Goal: Information Seeking & Learning: Learn about a topic

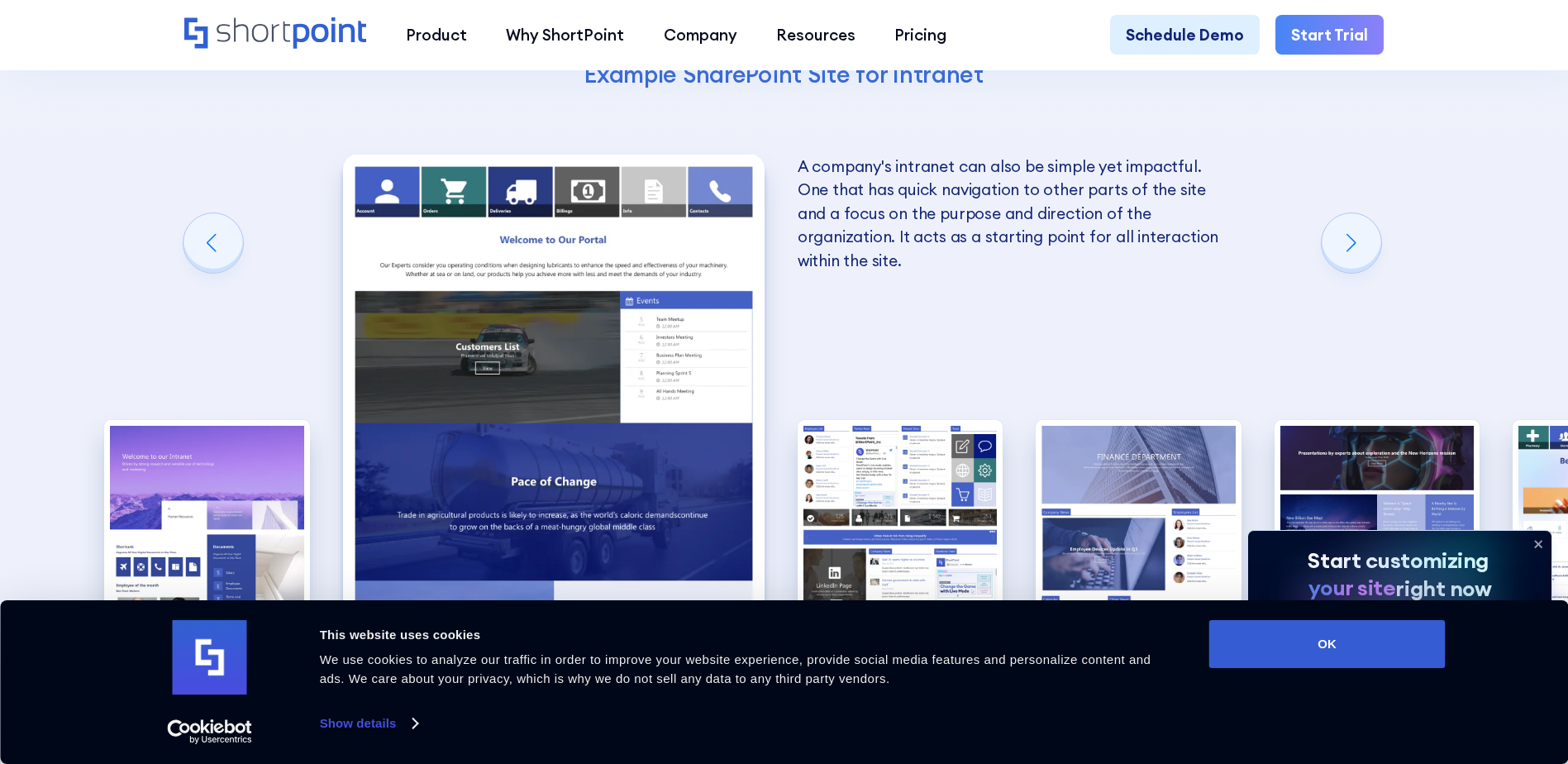
scroll to position [2892, 0]
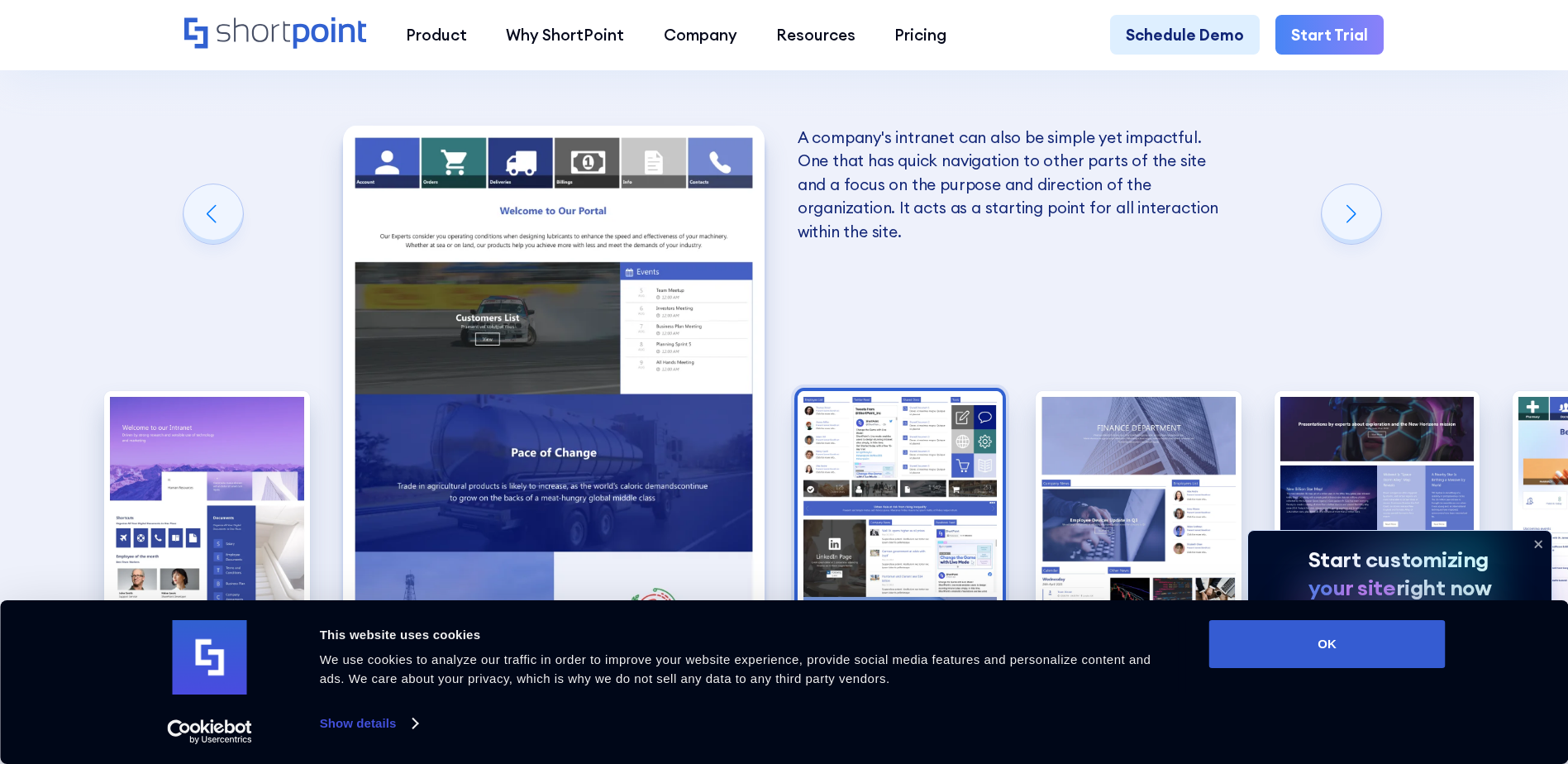
click at [941, 391] on img "3 / 10" at bounding box center [901, 517] width 206 height 252
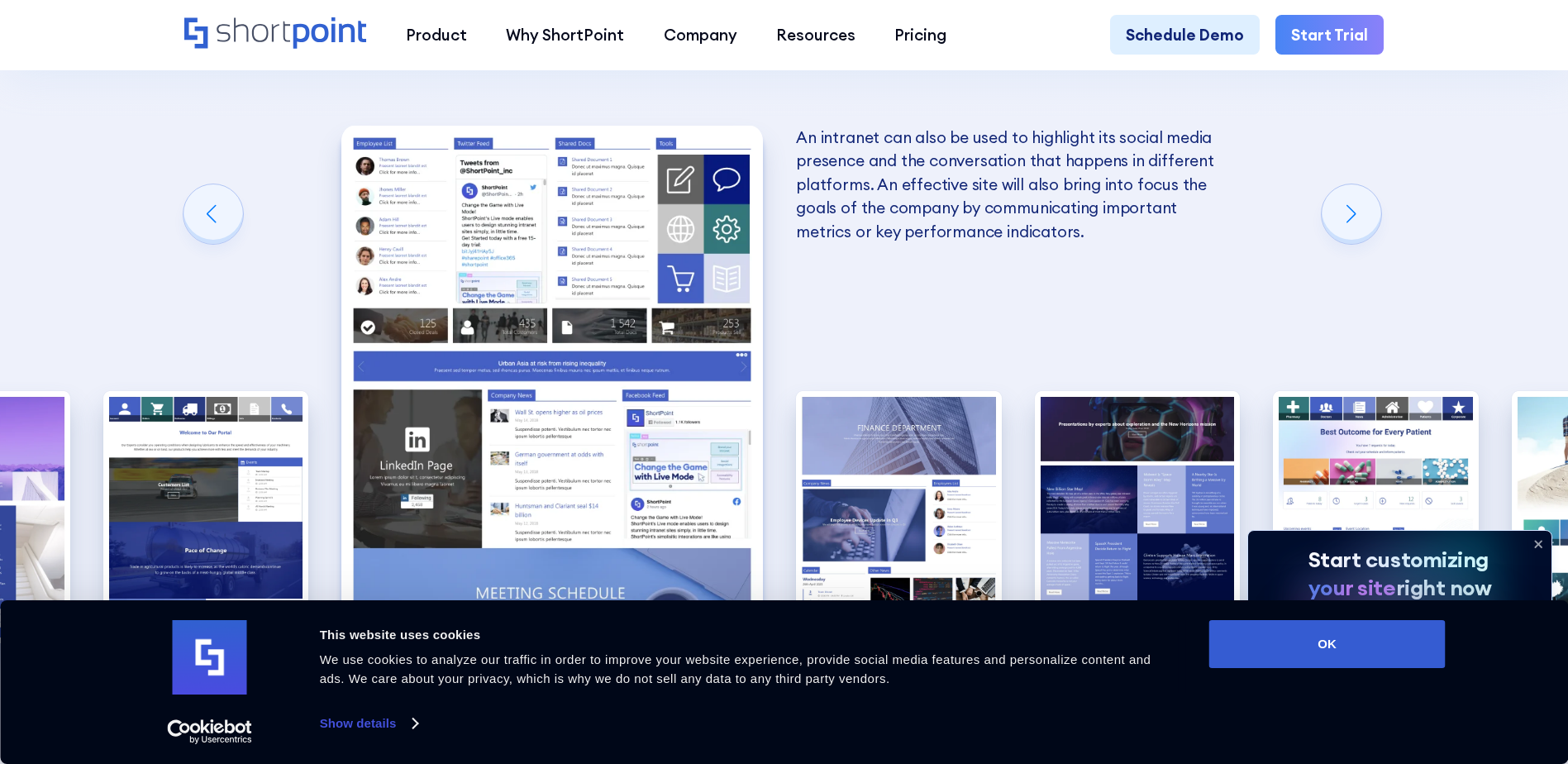
click at [941, 391] on img "4 / 10" at bounding box center [899, 517] width 206 height 252
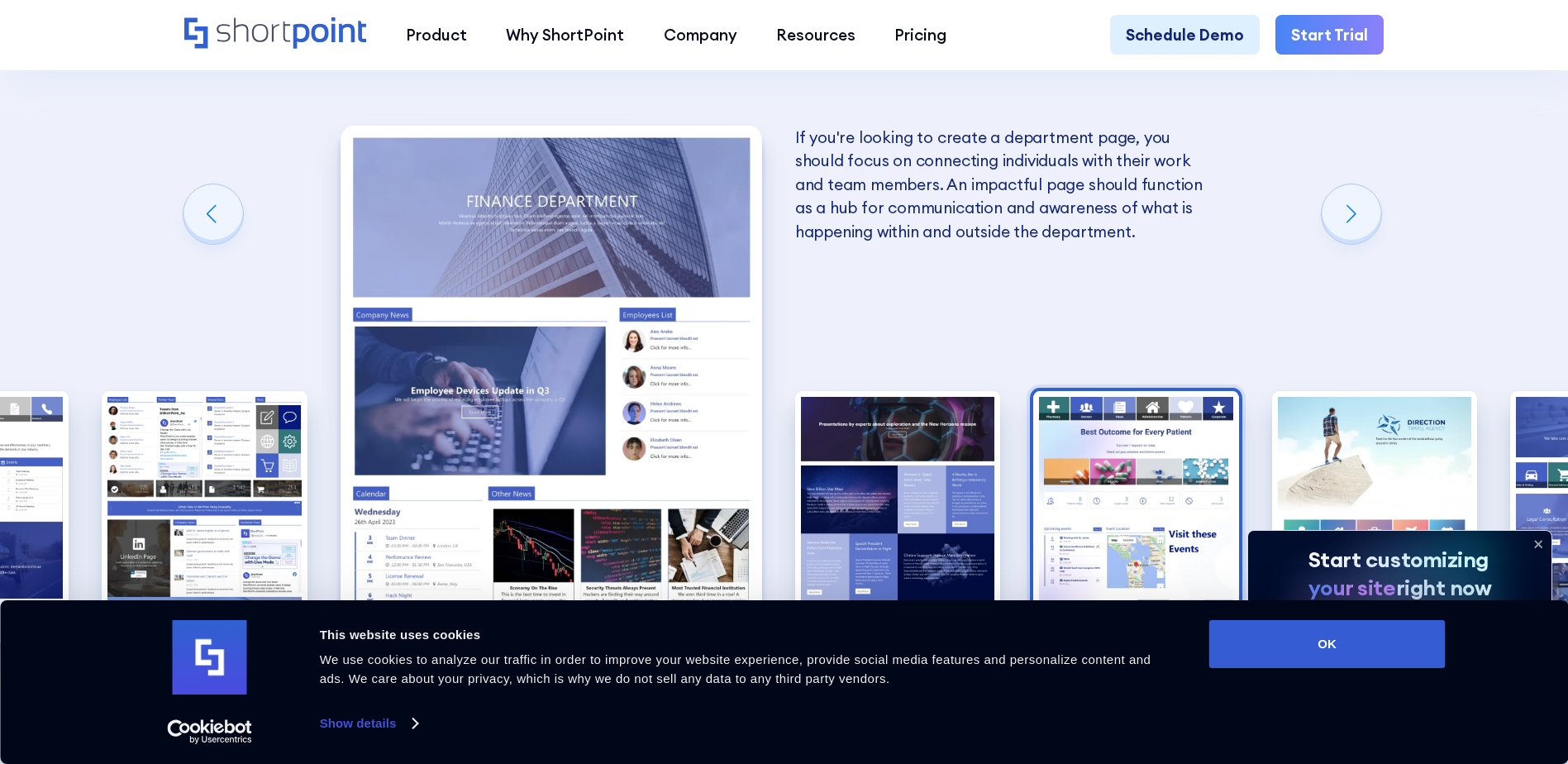
click at [1081, 414] on img "6 / 10" at bounding box center [1136, 517] width 206 height 252
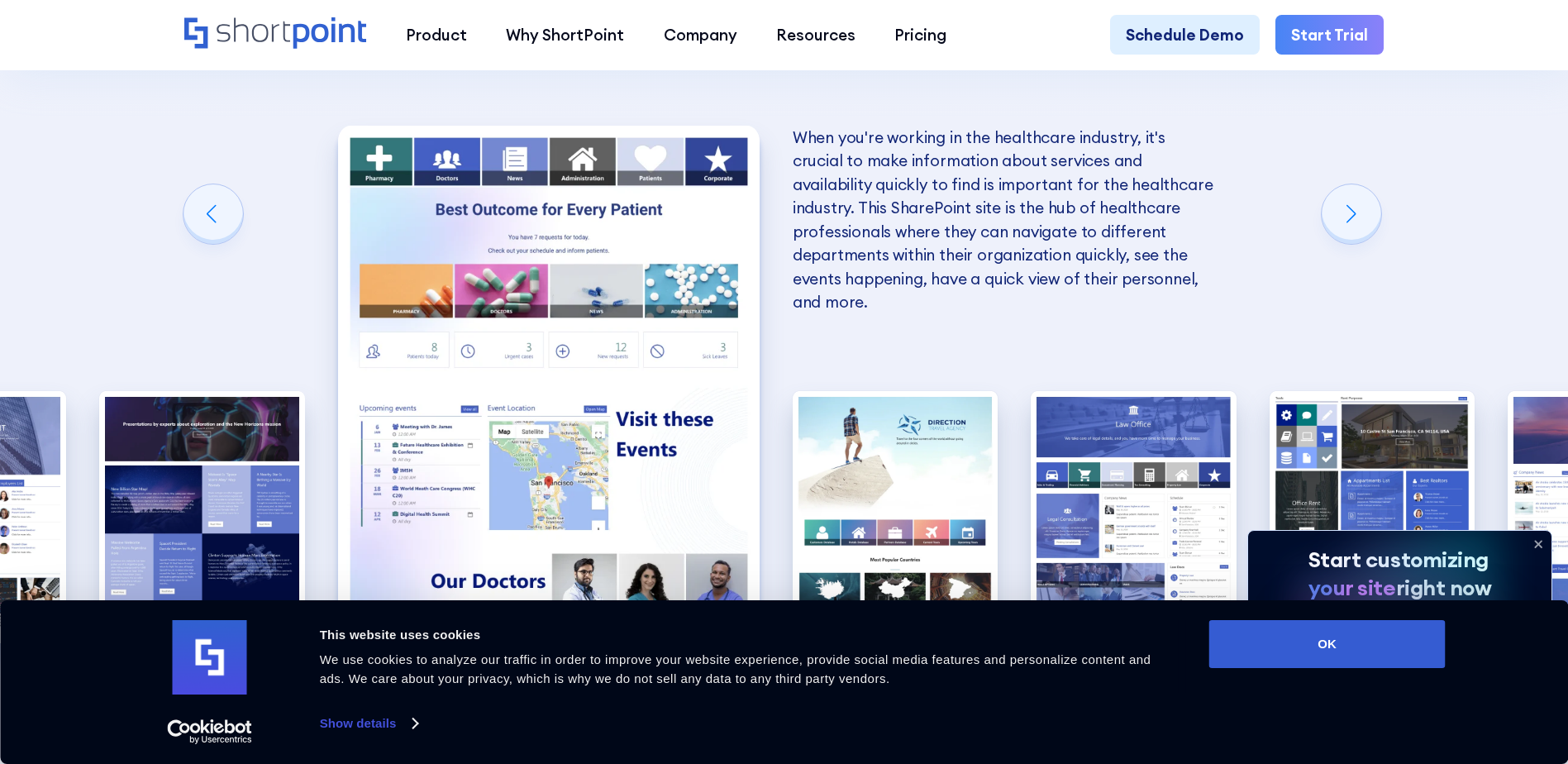
click at [1081, 414] on img "8 / 10" at bounding box center [1134, 517] width 206 height 252
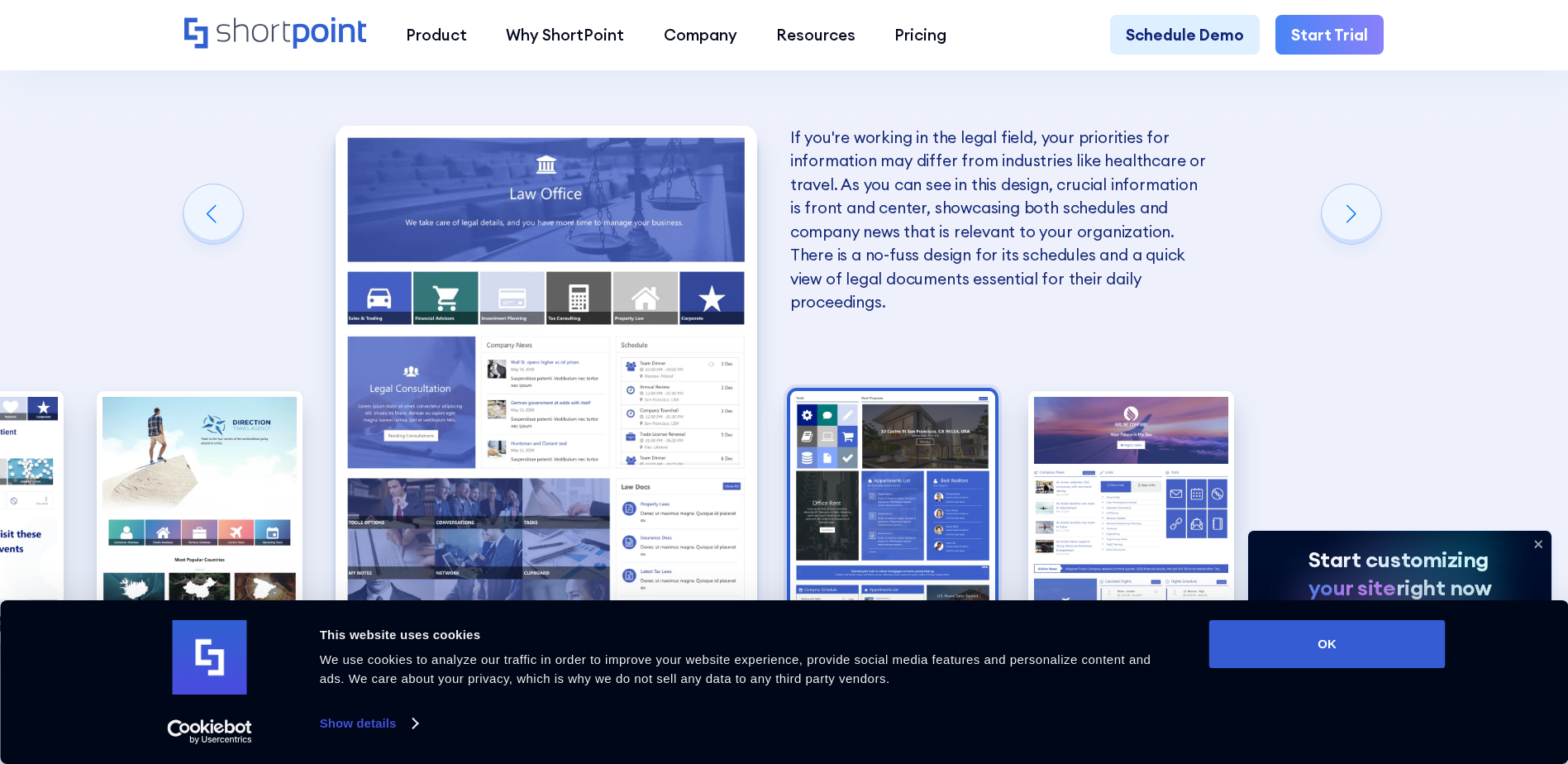
scroll to position [2810, 0]
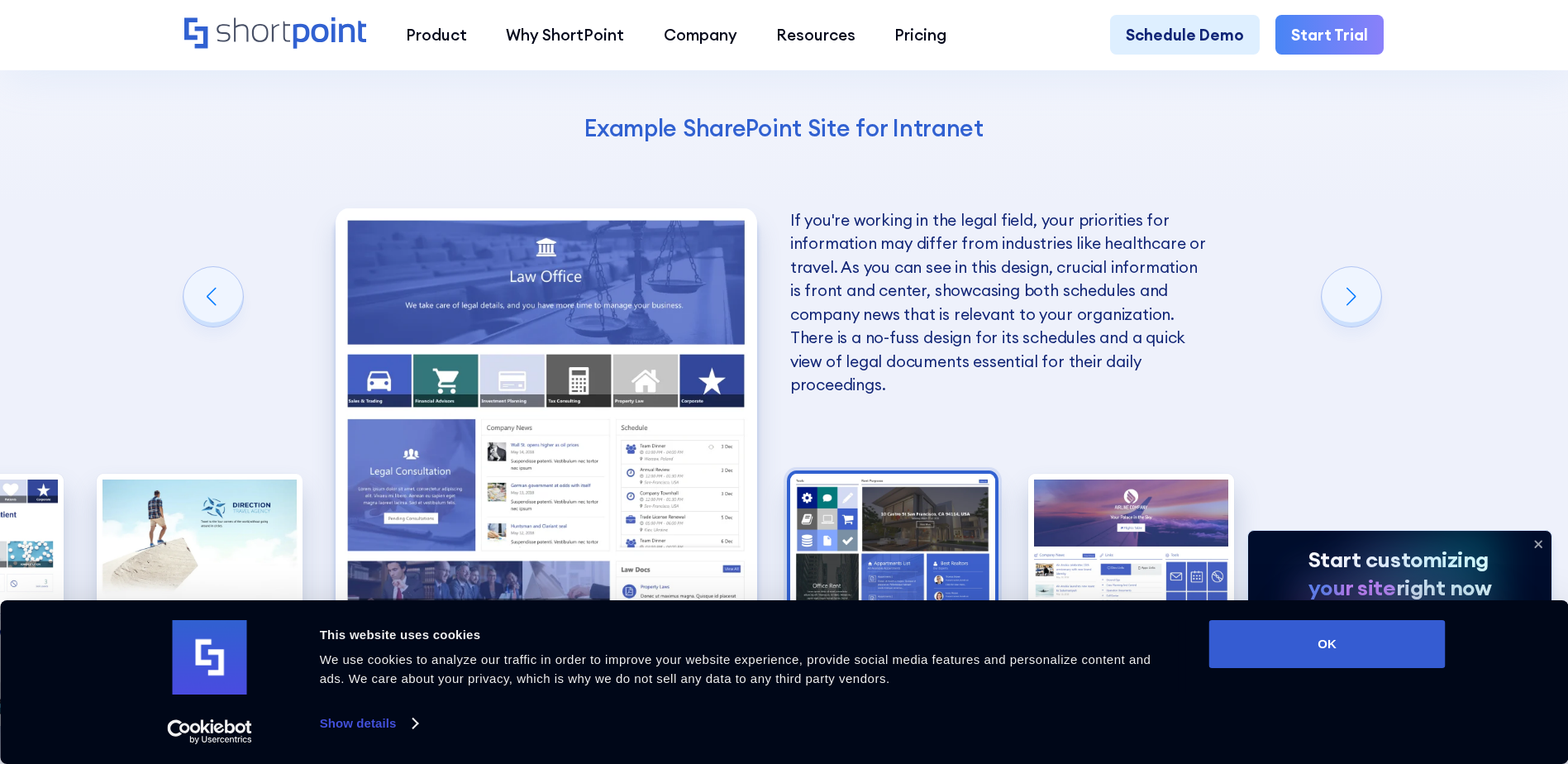
click at [953, 473] on img "9 / 10" at bounding box center [893, 599] width 206 height 252
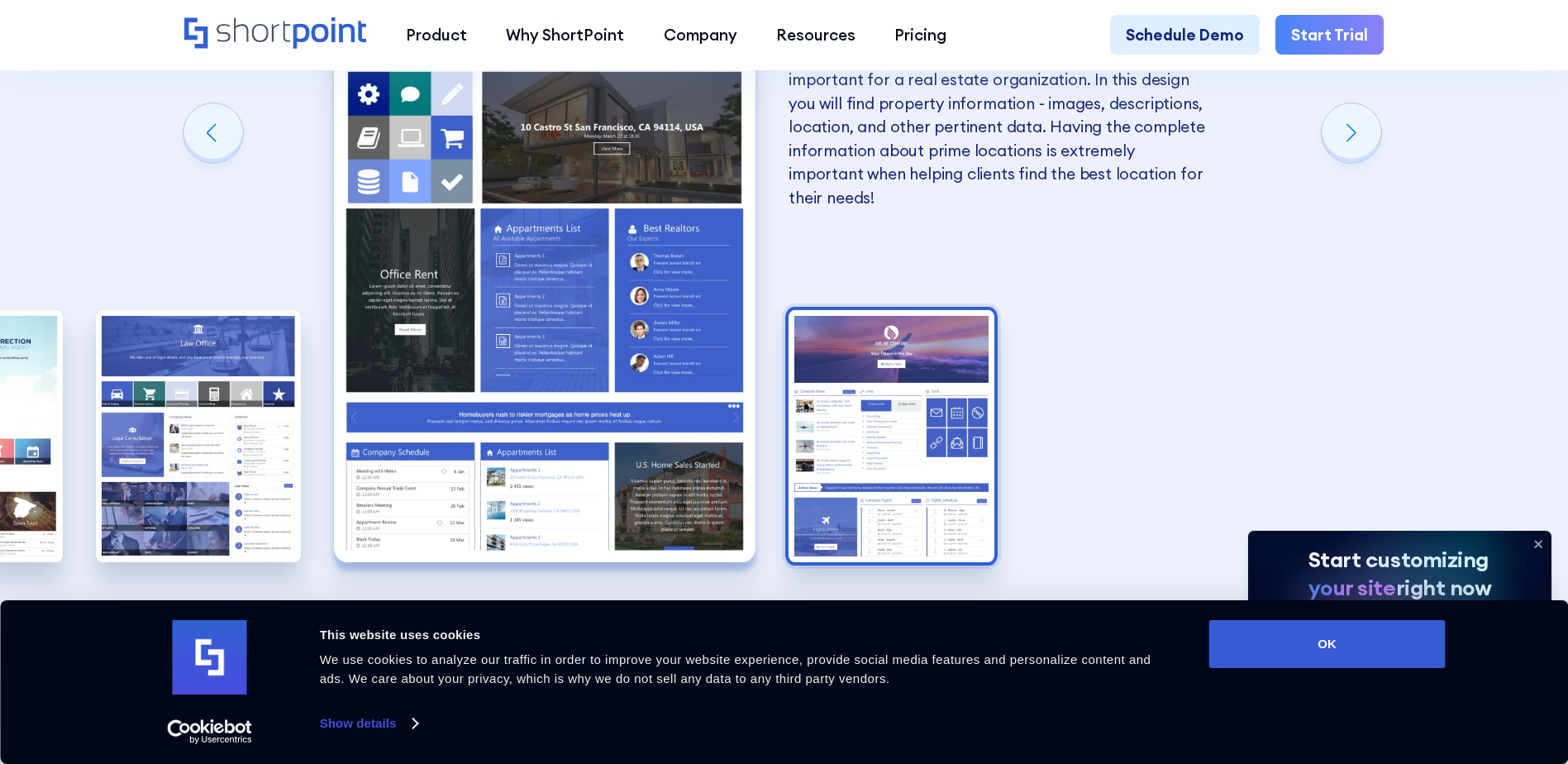
scroll to position [2976, 0]
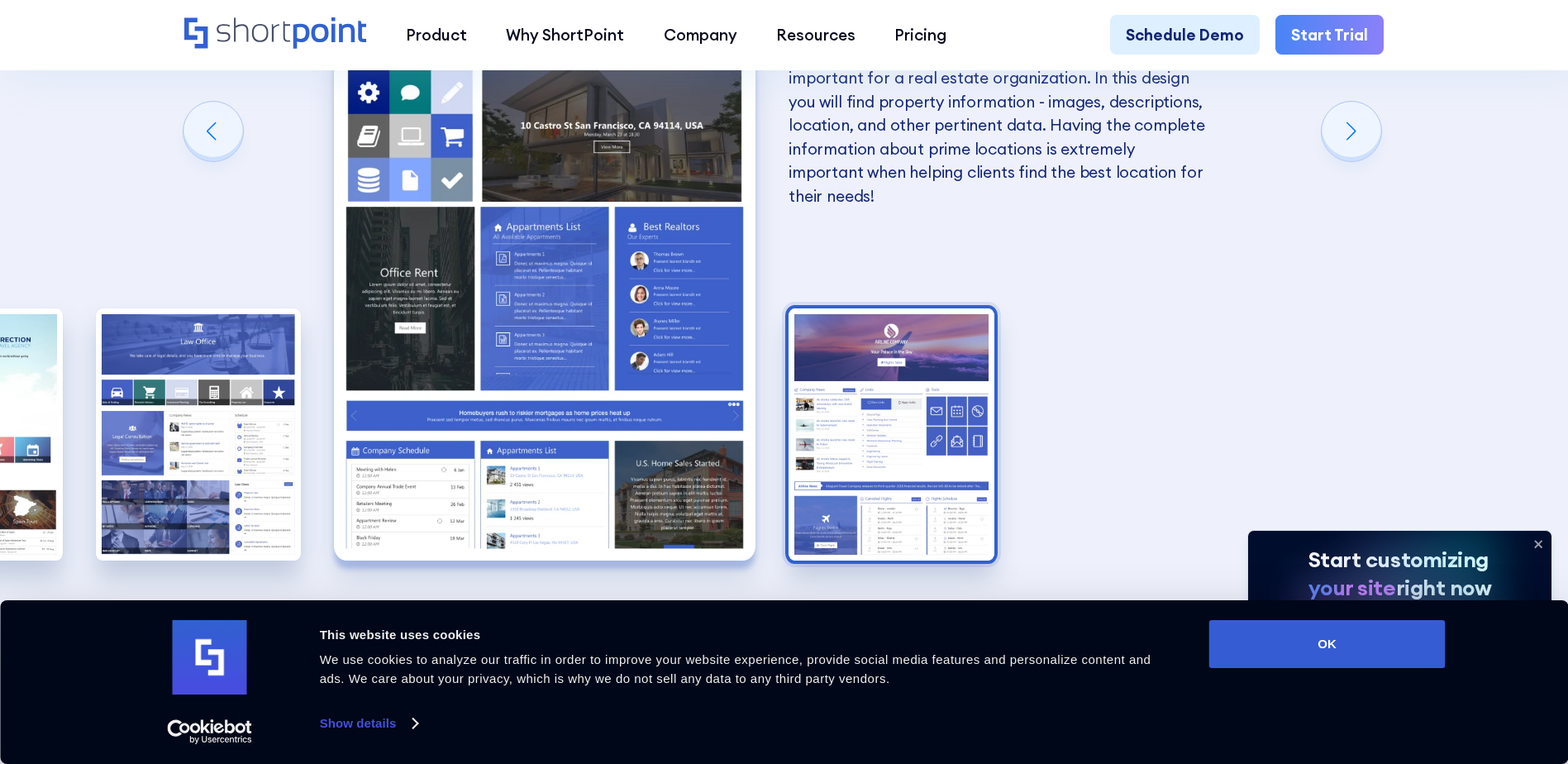
click at [918, 364] on img "10 / 10" at bounding box center [891, 433] width 206 height 252
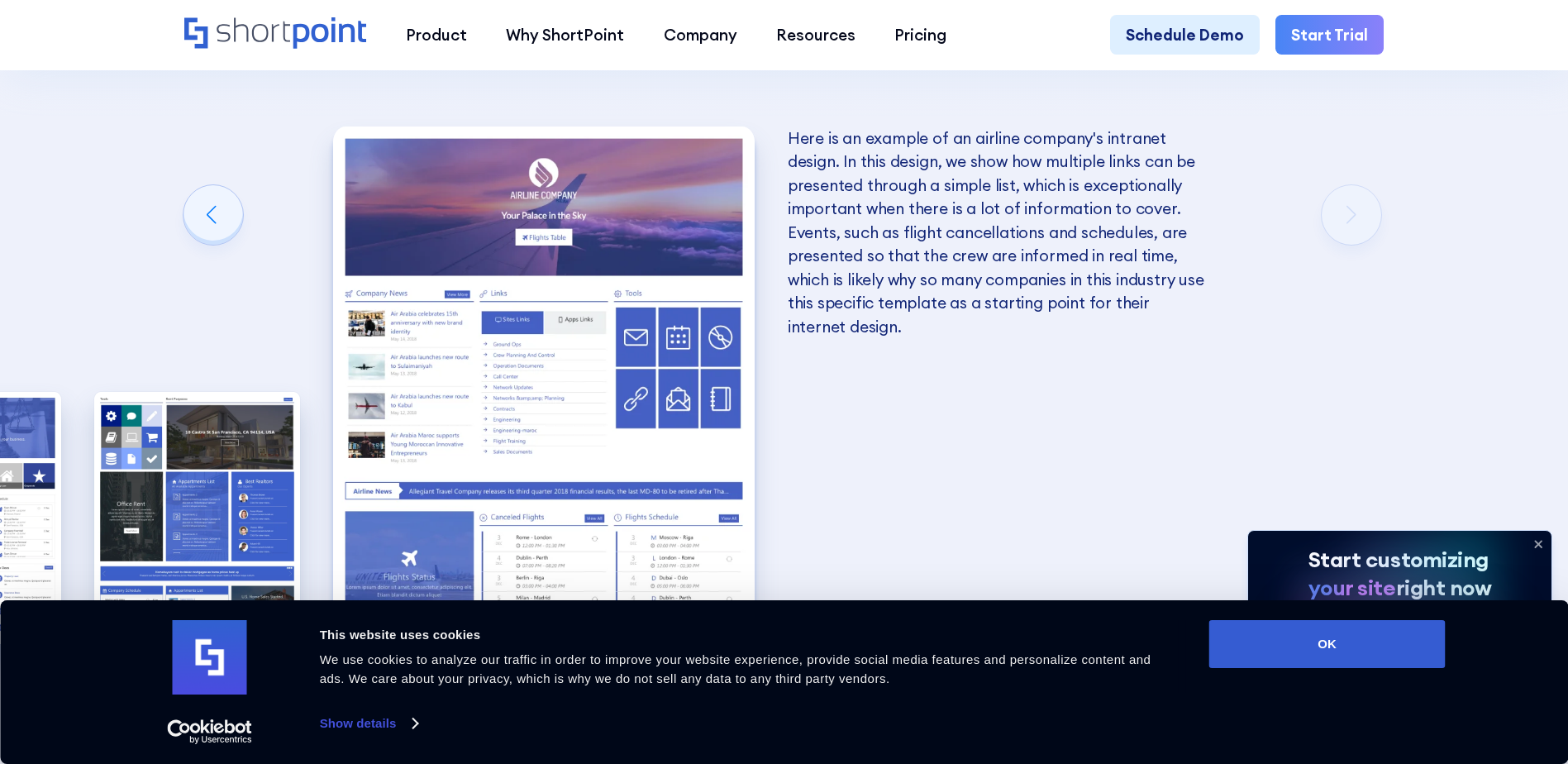
scroll to position [2892, 0]
click at [84, 470] on div "10 Best Intranet Page Examples You Can Use Below you will find a series of the …" at bounding box center [784, 232] width 1568 height 1310
click at [130, 470] on img "9 / 10" at bounding box center [197, 517] width 206 height 252
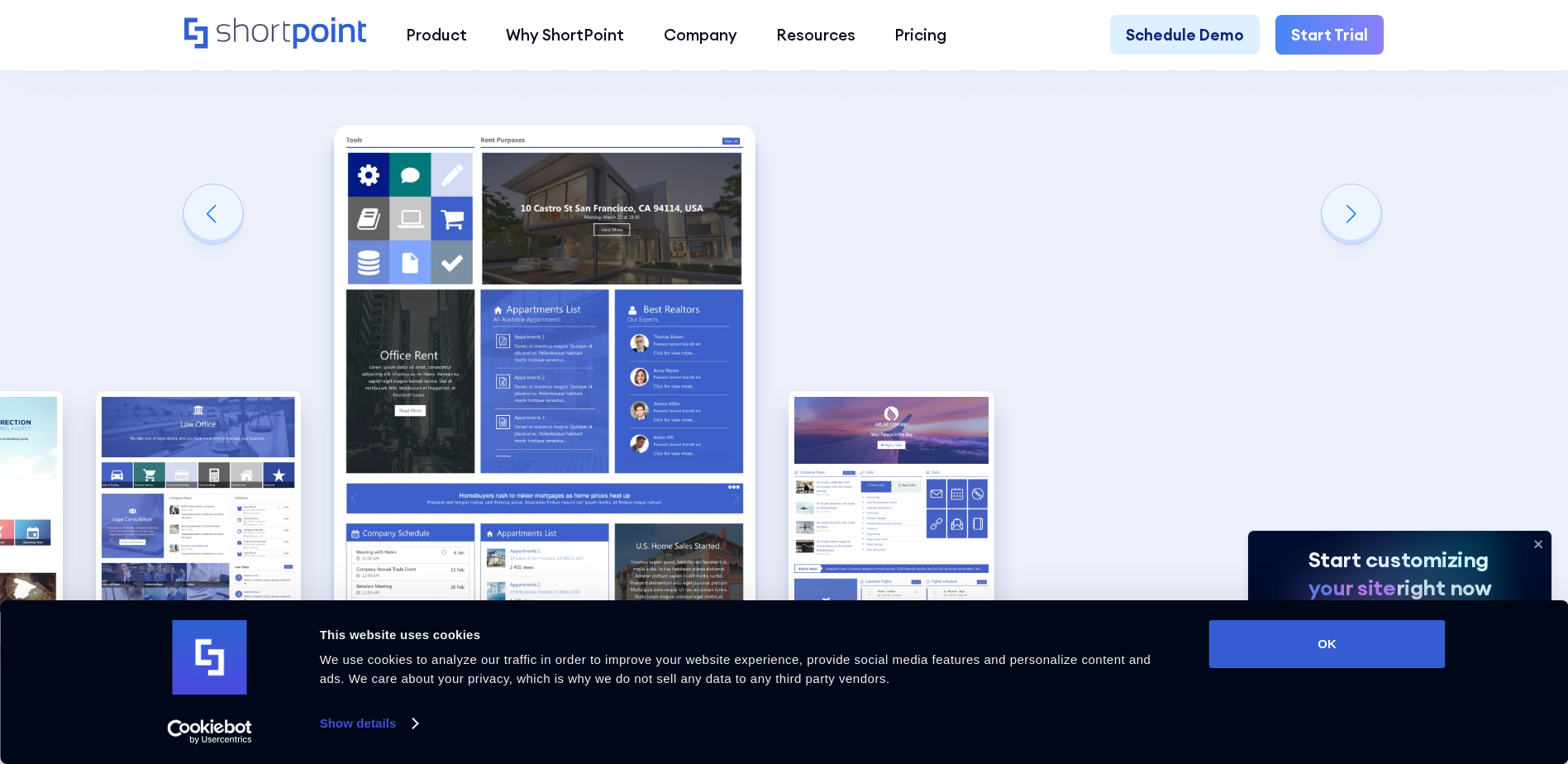
click at [130, 470] on img "8 / 10" at bounding box center [199, 517] width 206 height 252
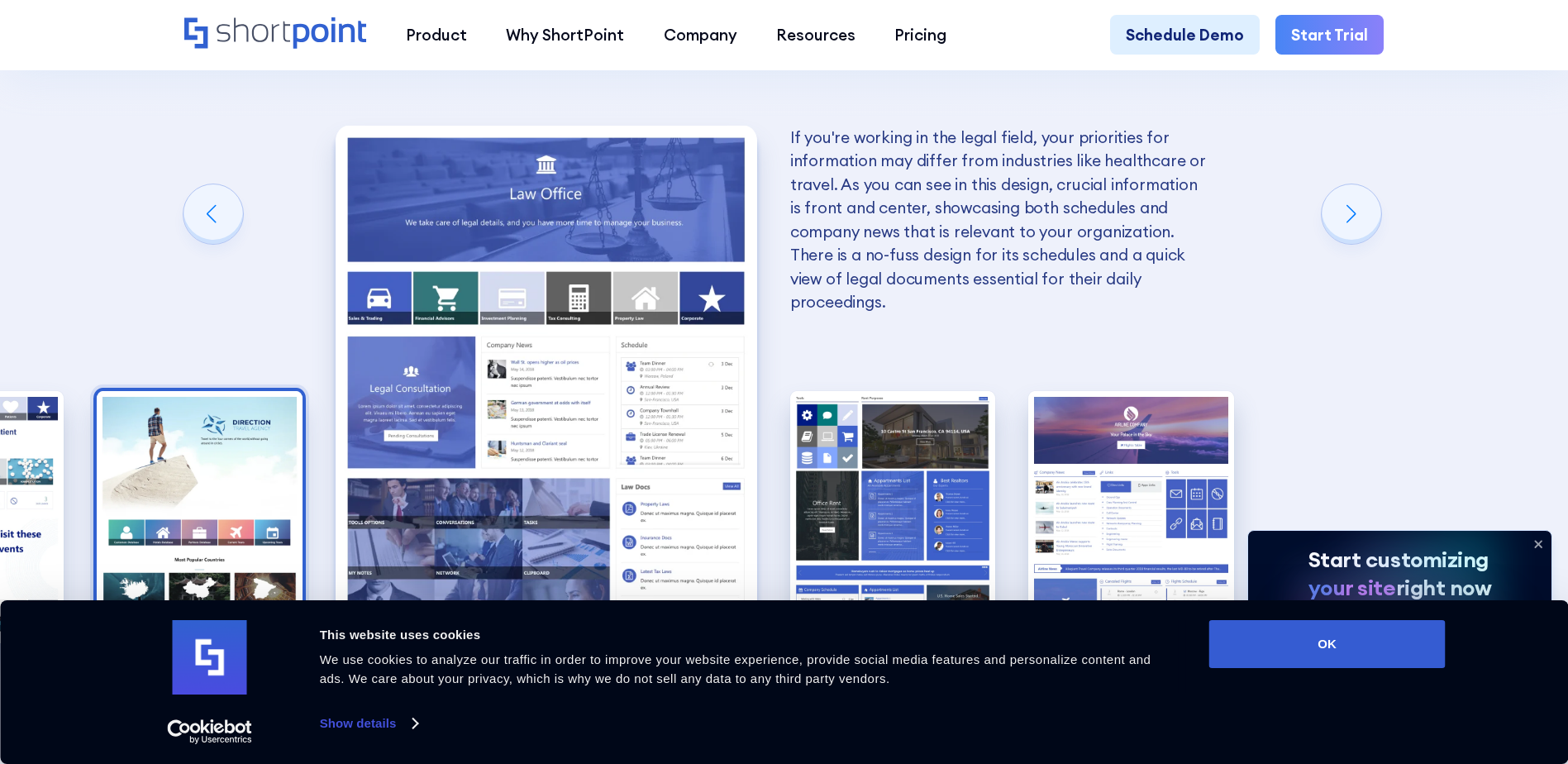
click at [269, 467] on img "7 / 10" at bounding box center [200, 517] width 206 height 252
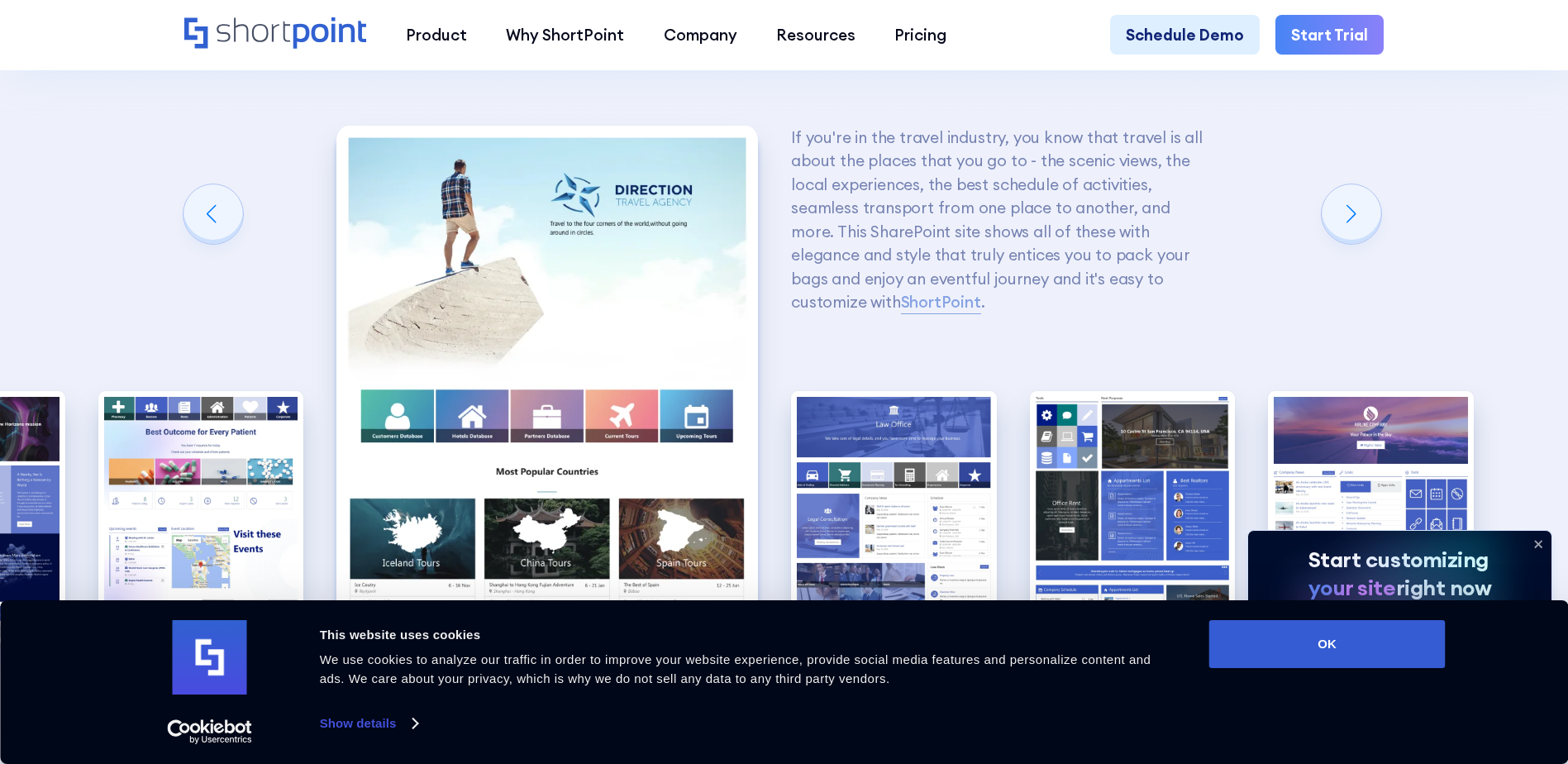
click at [269, 467] on img "6 / 10" at bounding box center [202, 517] width 206 height 252
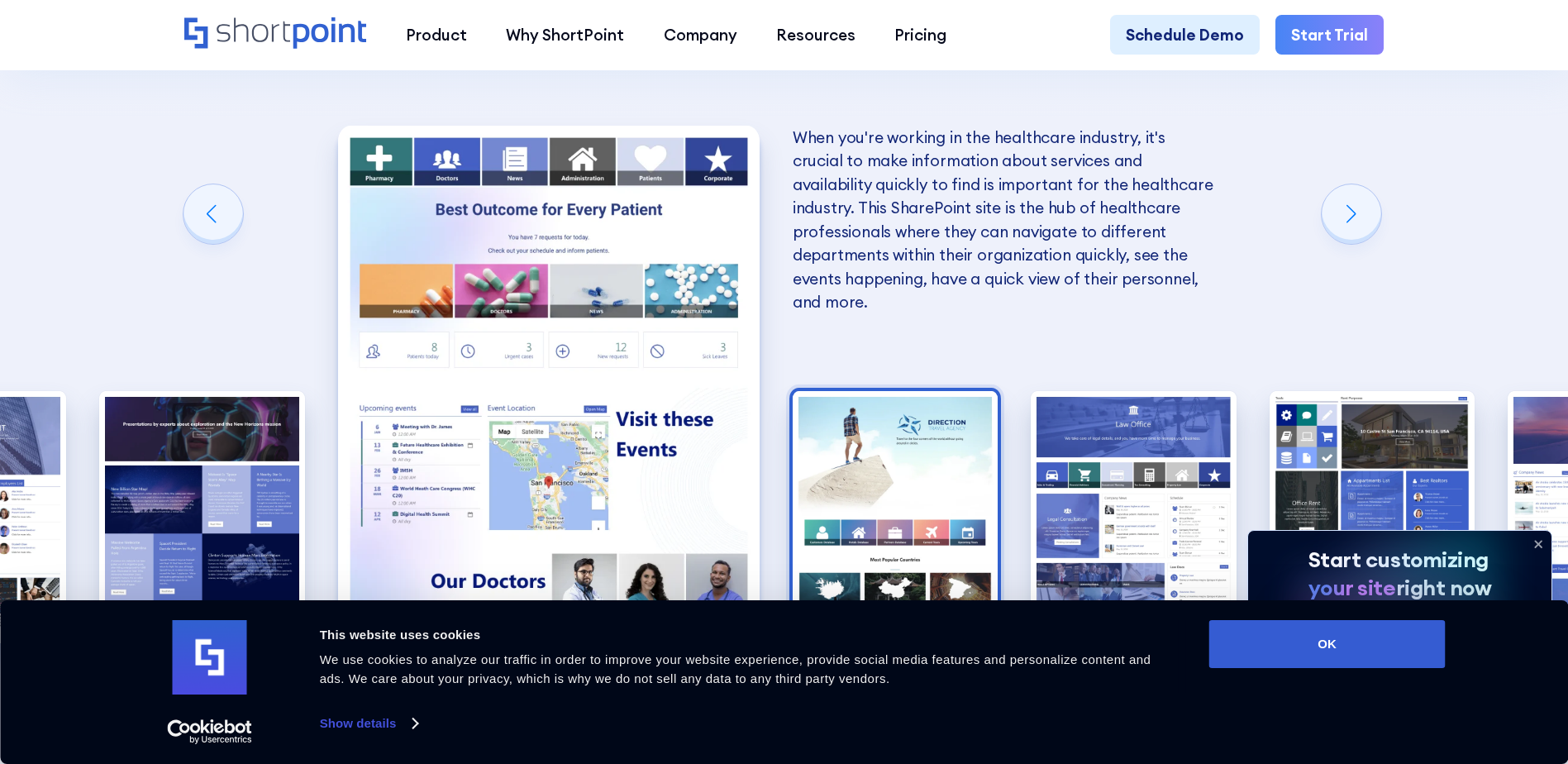
click at [269, 467] on img "5 / 10" at bounding box center [202, 517] width 206 height 252
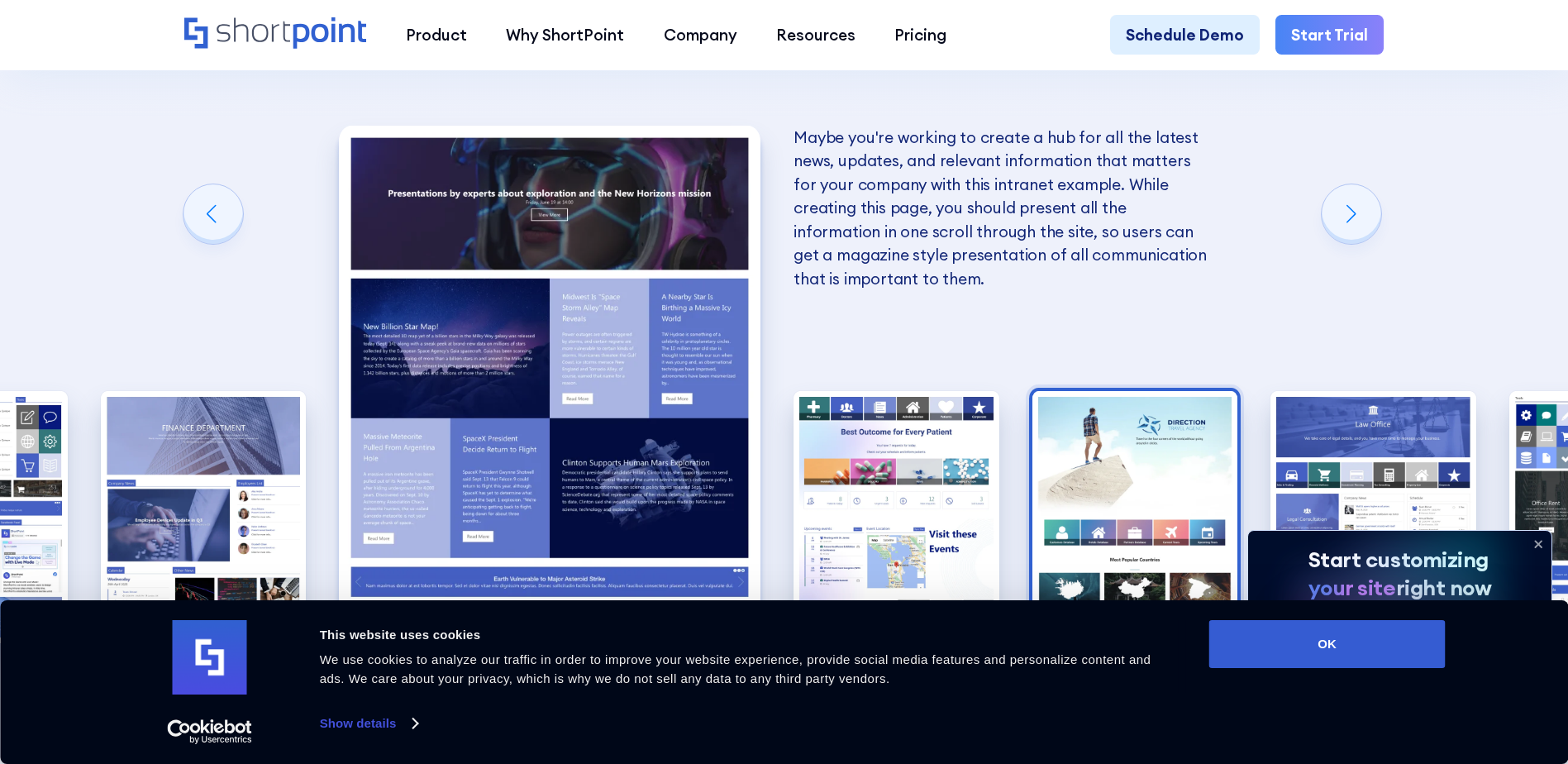
click at [269, 467] on img "4 / 10" at bounding box center [204, 517] width 206 height 252
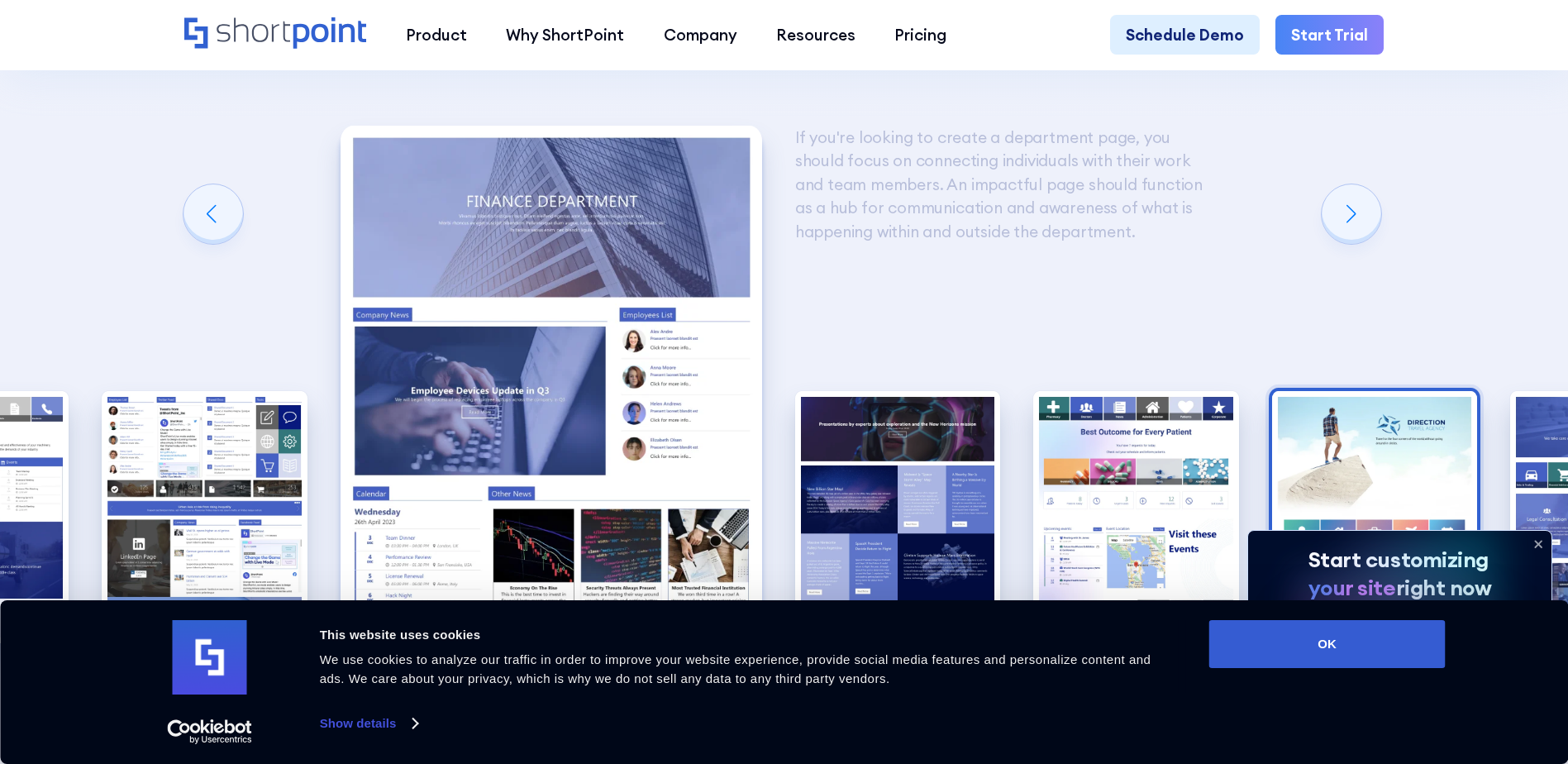
click at [269, 467] on img "3 / 10" at bounding box center [204, 517] width 206 height 252
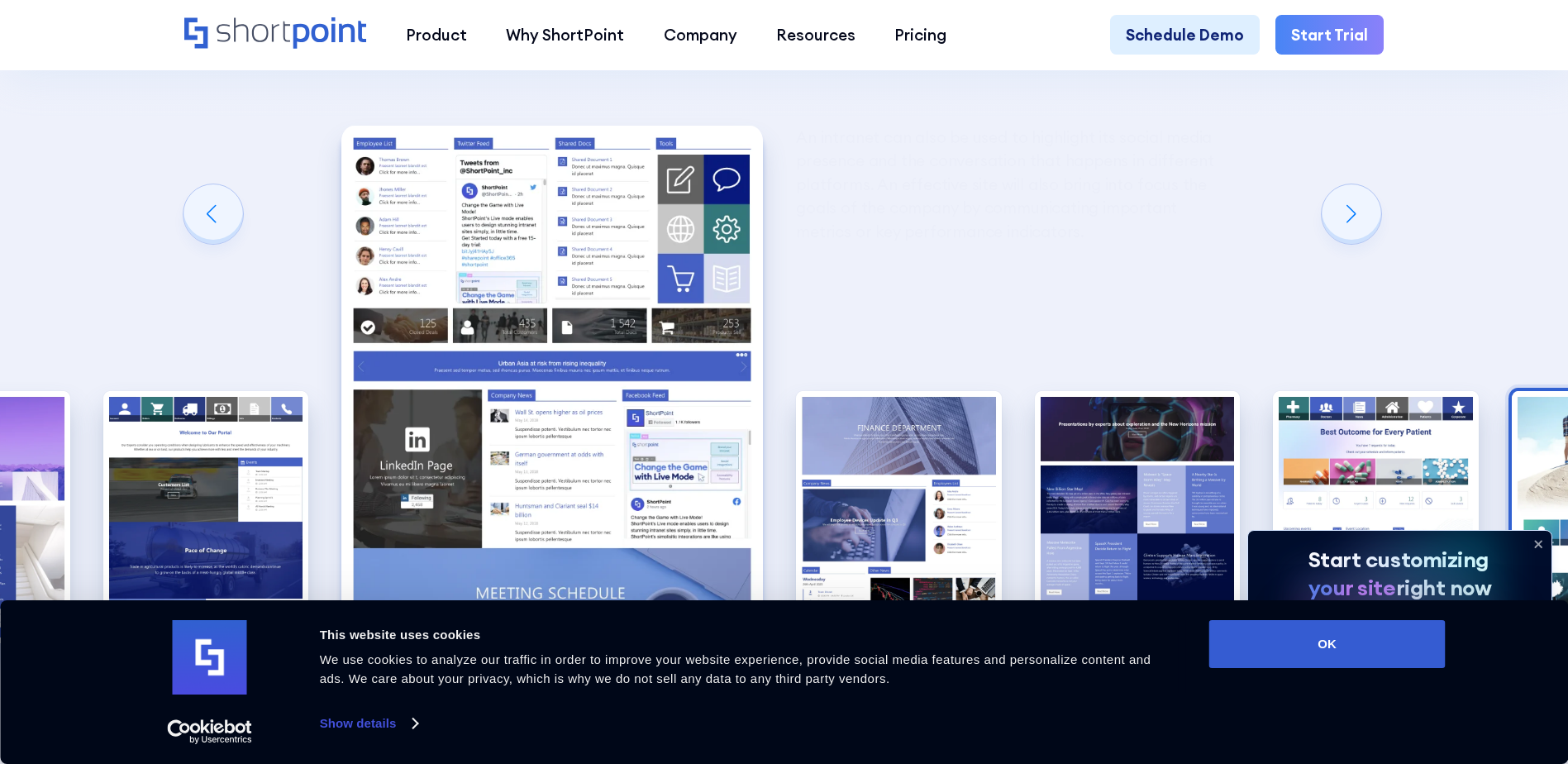
click at [269, 467] on img "2 / 10" at bounding box center [206, 517] width 206 height 252
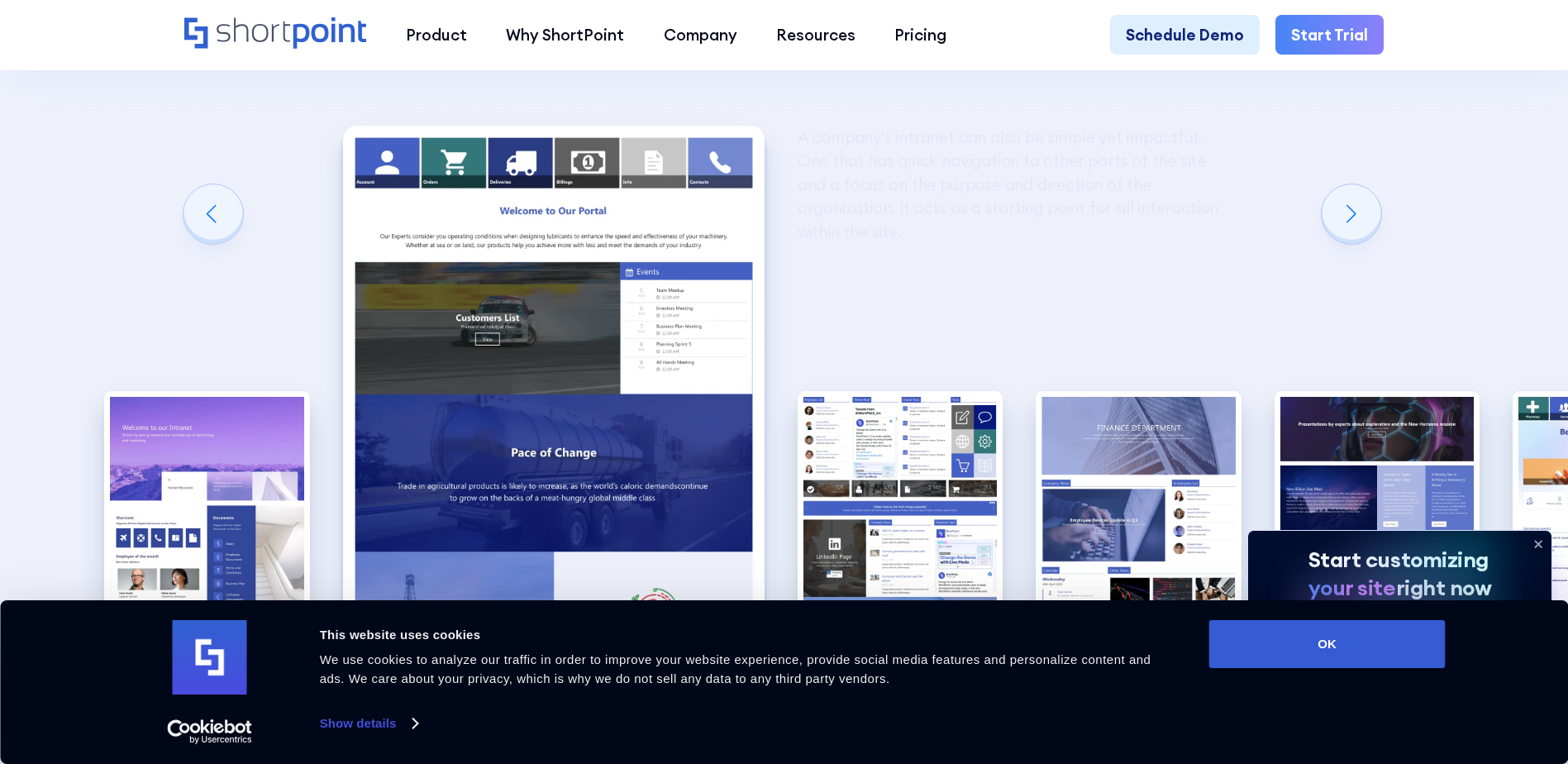
click at [269, 467] on img "1 / 10" at bounding box center [207, 517] width 206 height 252
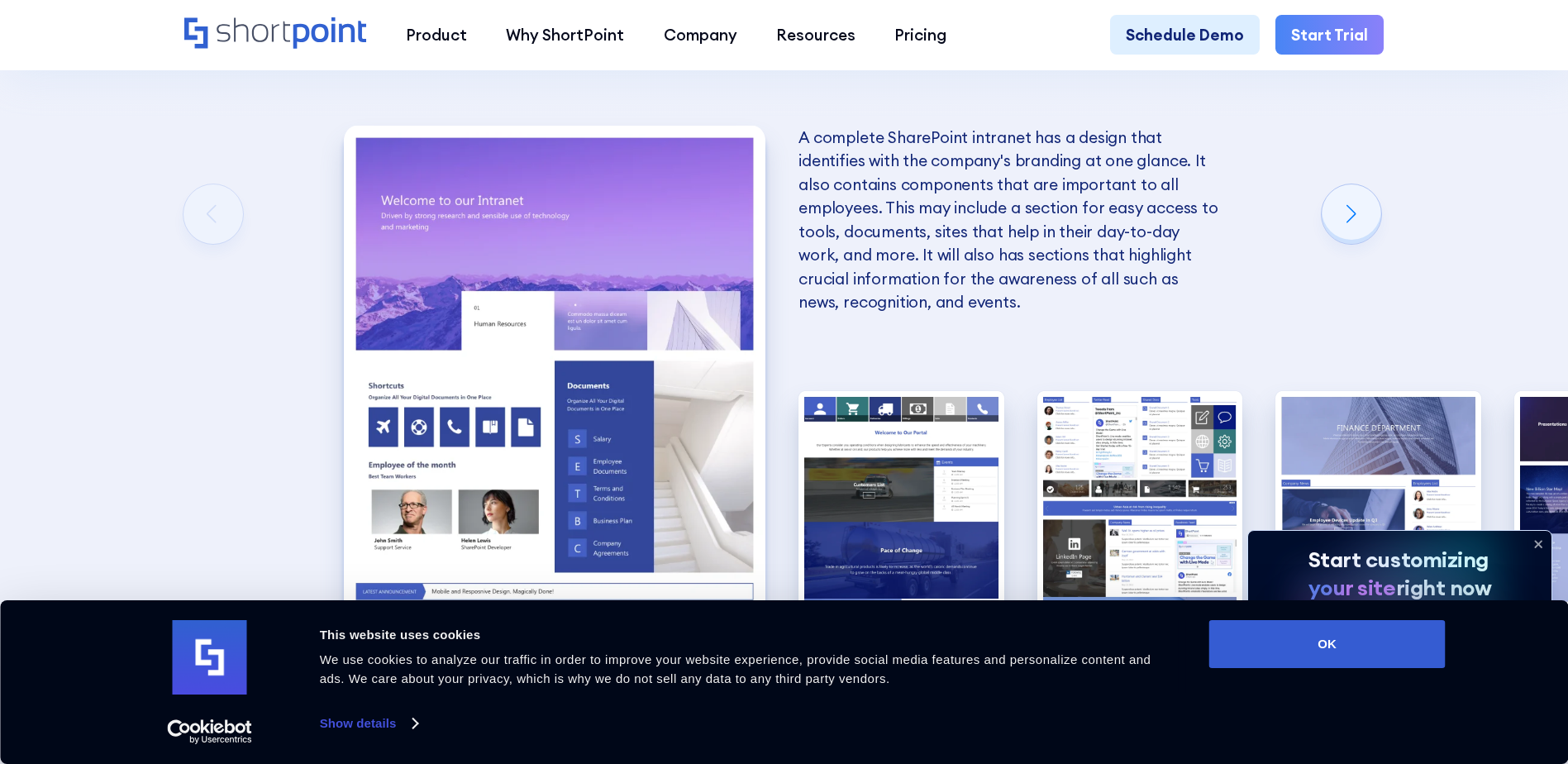
scroll to position [2810, 0]
